Goal: Task Accomplishment & Management: Complete application form

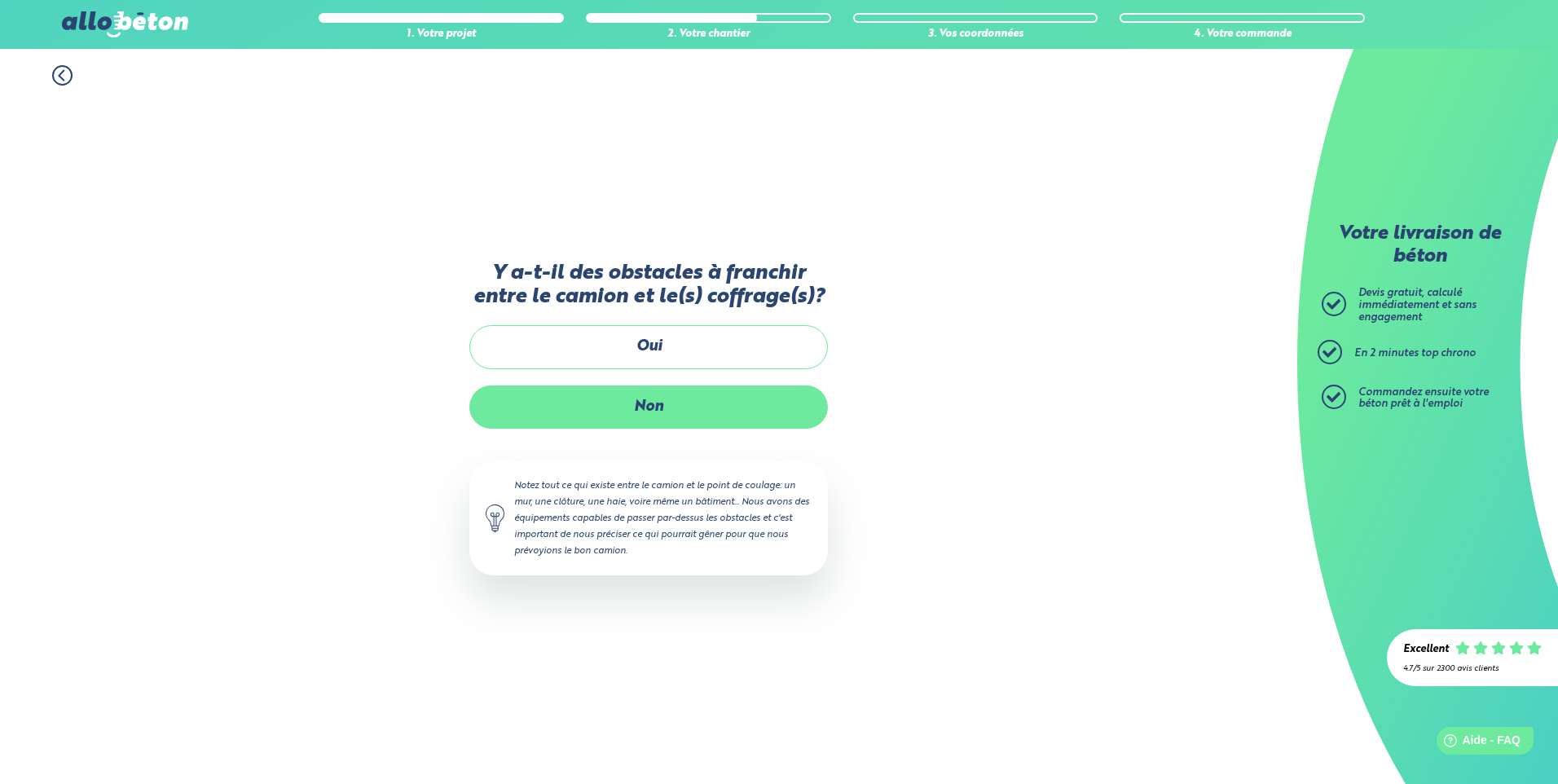
click at [625, 410] on label "Non" at bounding box center [648, 407] width 358 height 44
click at [0, 0] on input "Non" at bounding box center [0, 0] width 0 height 0
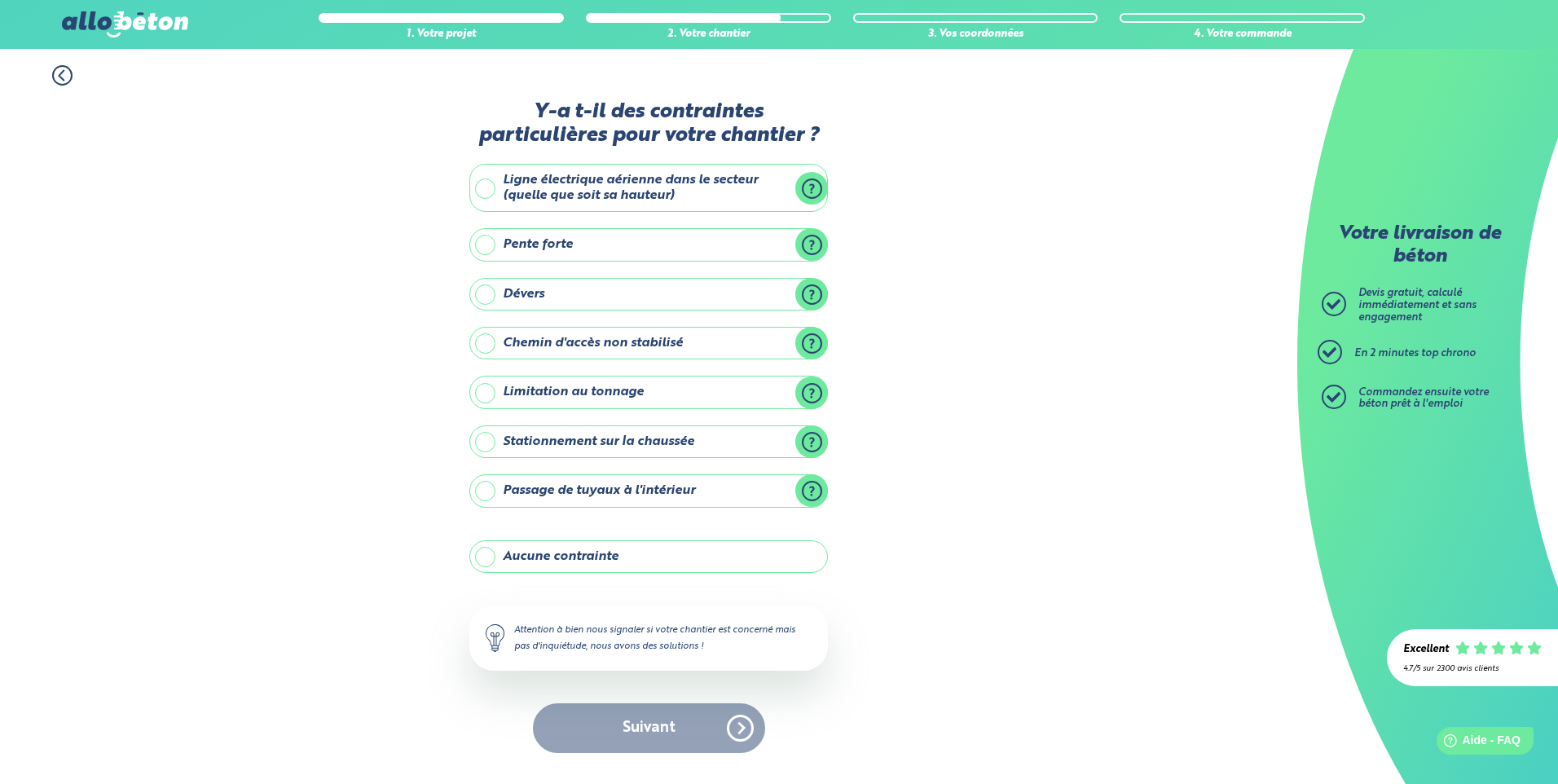
click at [541, 187] on label "Ligne électrique aérienne dans le secteur (quelle que soit sa hauteur)" at bounding box center [648, 187] width 358 height 48
click at [0, 0] on input "Ligne électrique aérienne dans le secteur (quelle que soit sa hauteur)" at bounding box center [0, 0] width 0 height 0
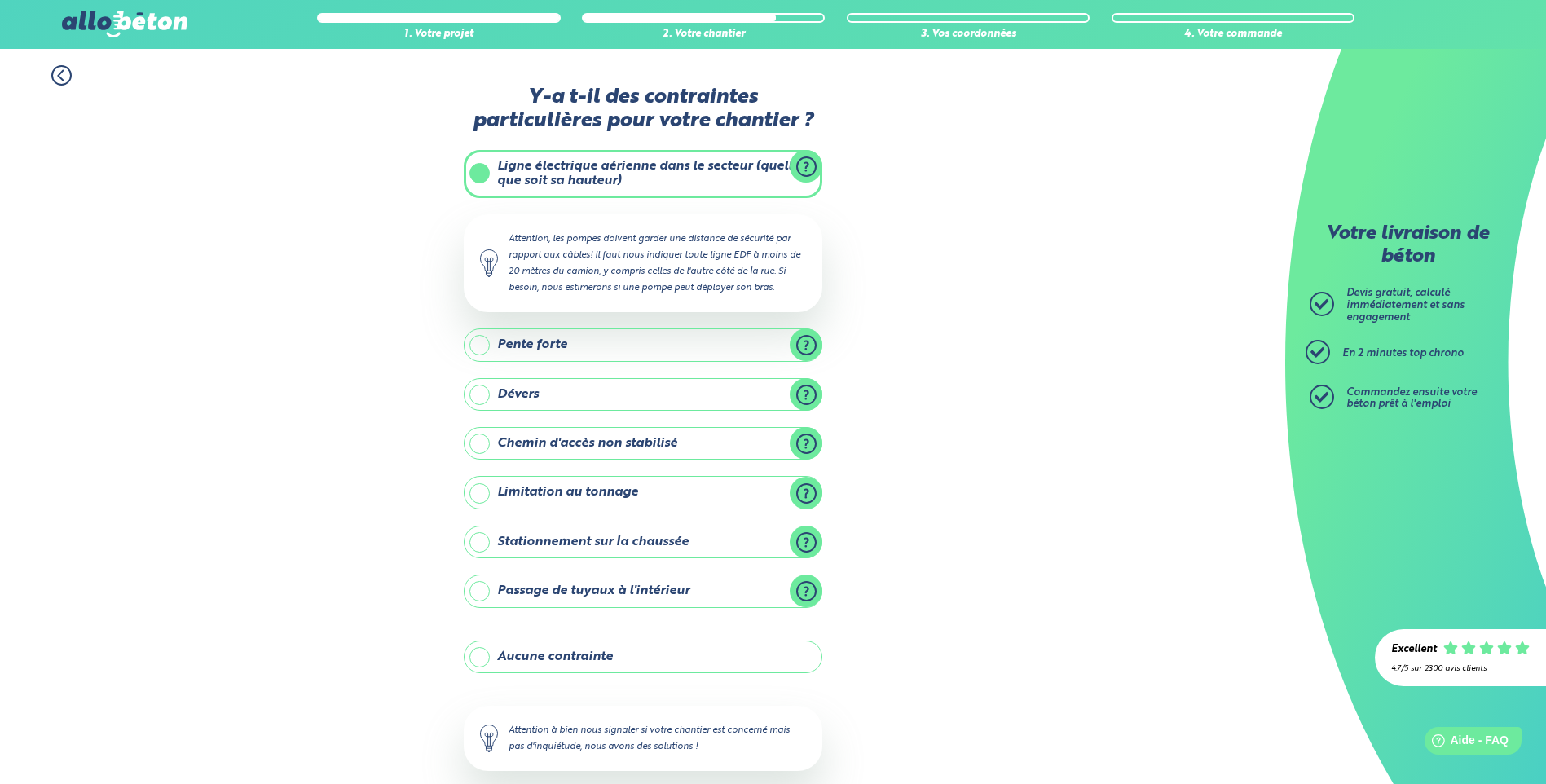
scroll to position [85, 0]
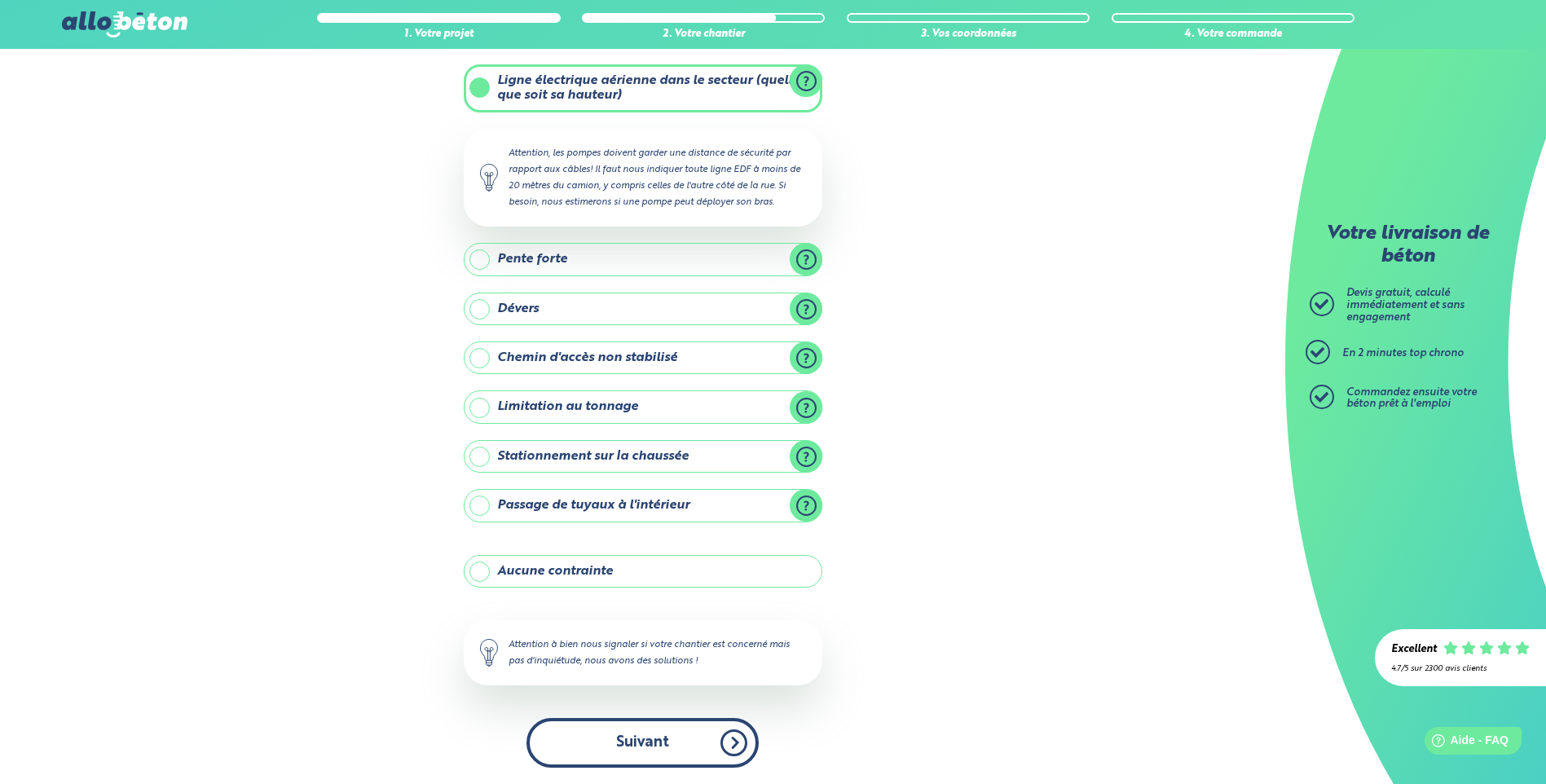
click at [602, 754] on button "Suivant" at bounding box center [642, 742] width 232 height 49
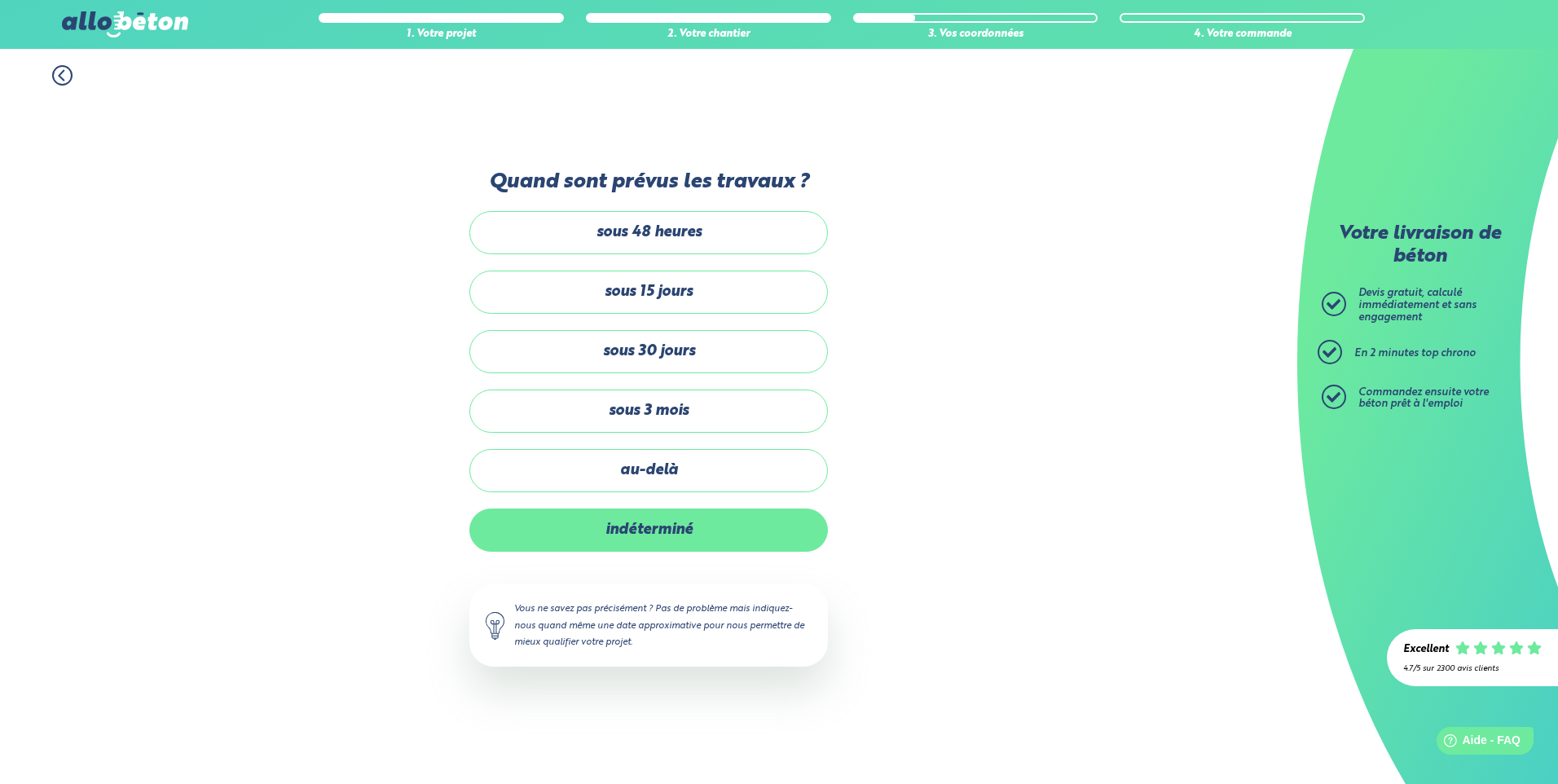
click at [653, 536] on label "indéterminé" at bounding box center [648, 530] width 358 height 44
click at [0, 0] on input "indéterminé" at bounding box center [0, 0] width 0 height 0
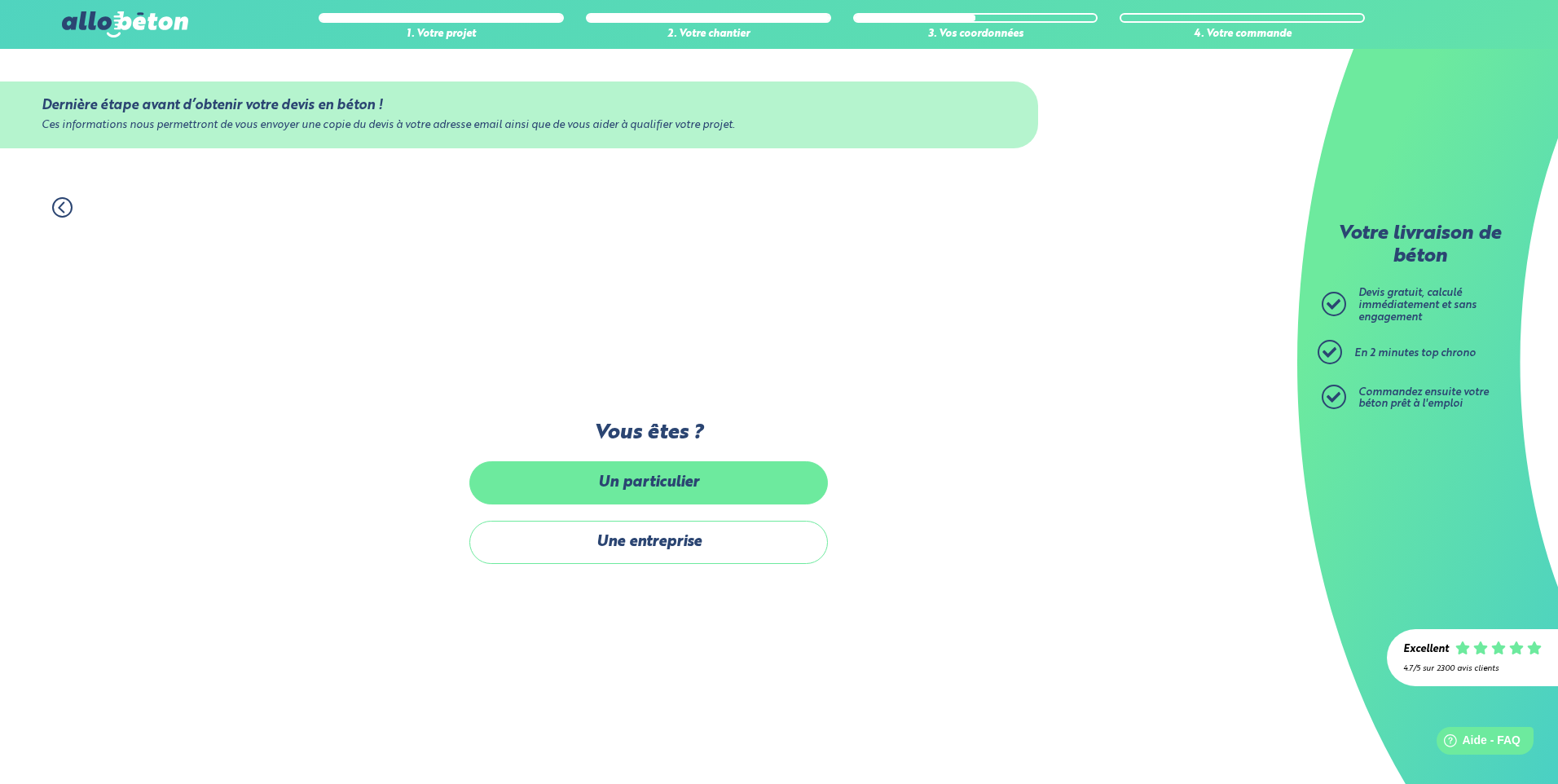
click at [661, 490] on label "Un particulier" at bounding box center [648, 483] width 358 height 44
click at [0, 0] on input "Un particulier" at bounding box center [0, 0] width 0 height 0
